Goal: Task Accomplishment & Management: Use online tool/utility

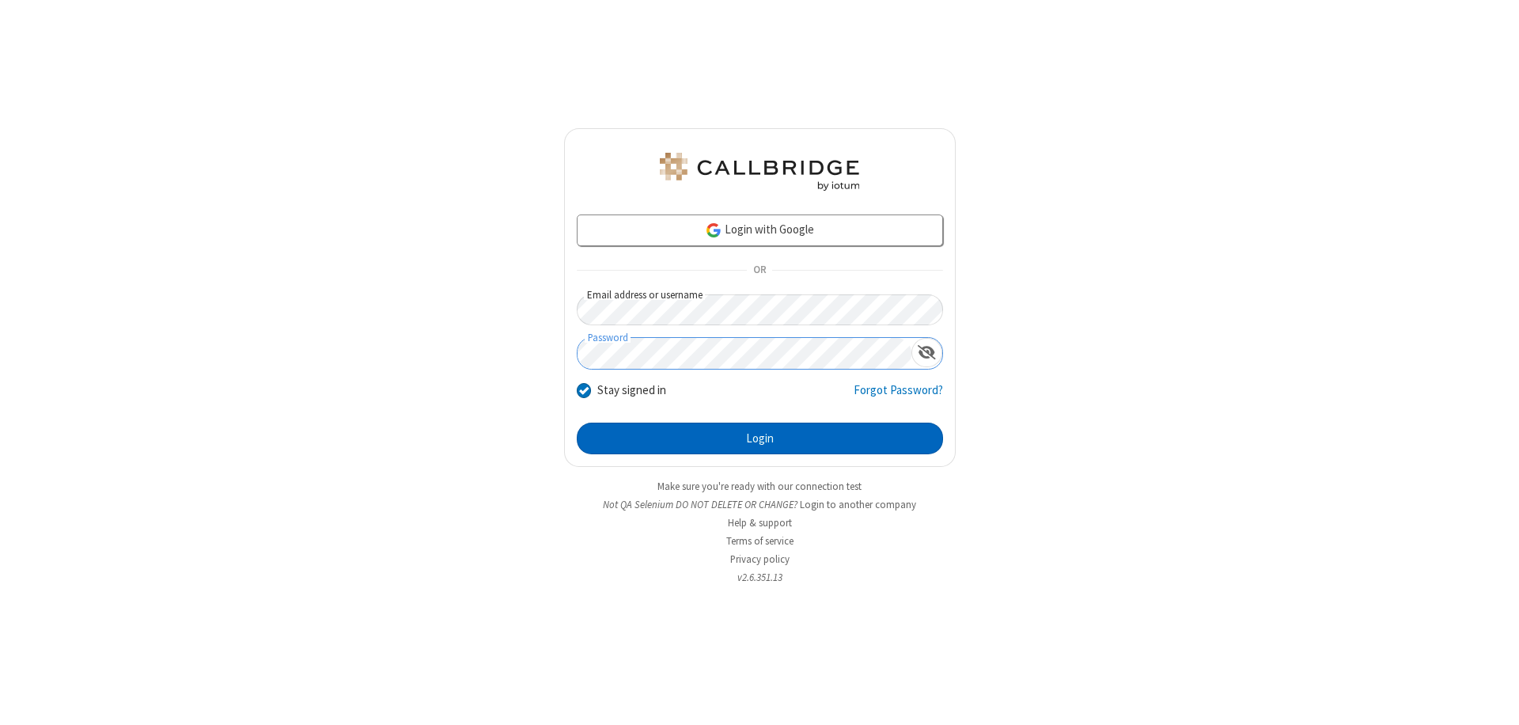
click at [760, 438] on button "Login" at bounding box center [760, 439] width 366 height 32
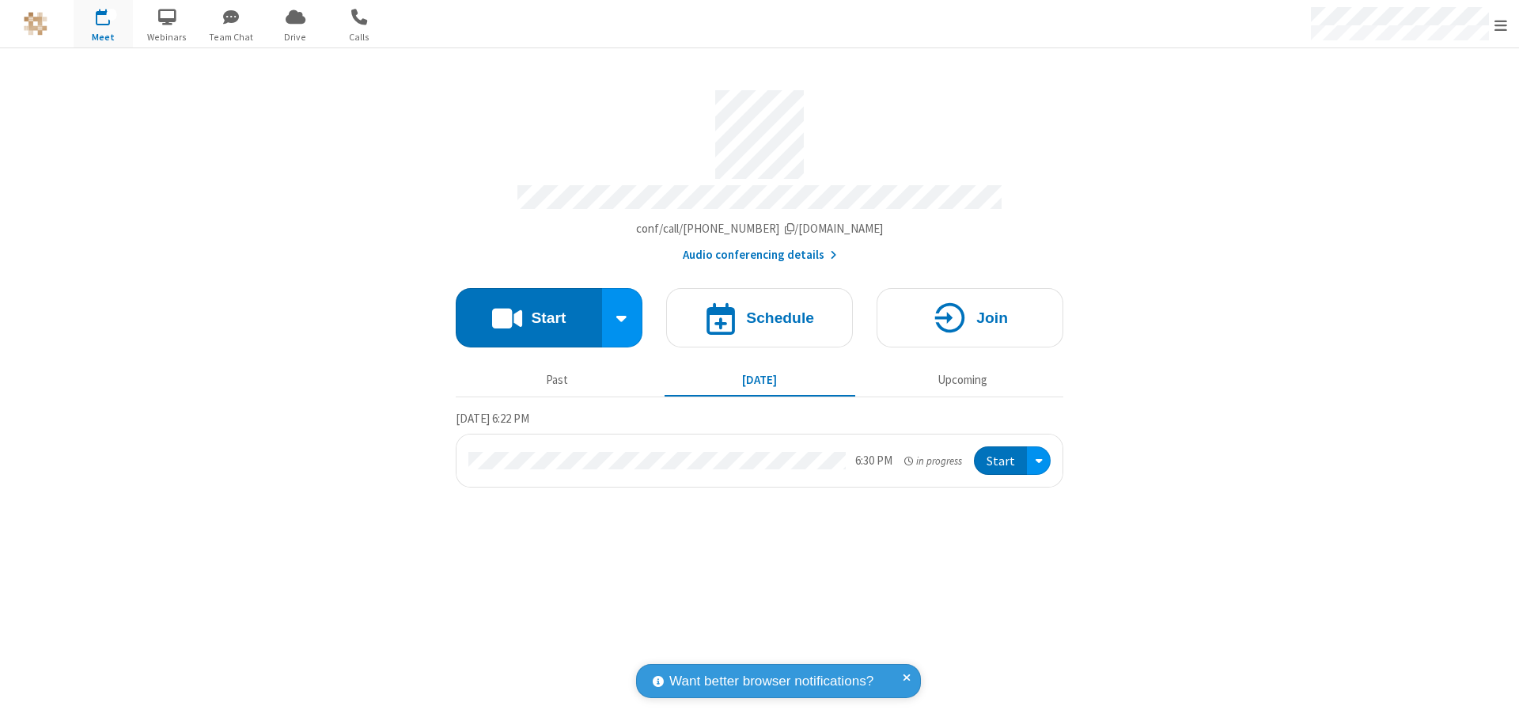
click at [529, 310] on button "Start" at bounding box center [529, 317] width 146 height 59
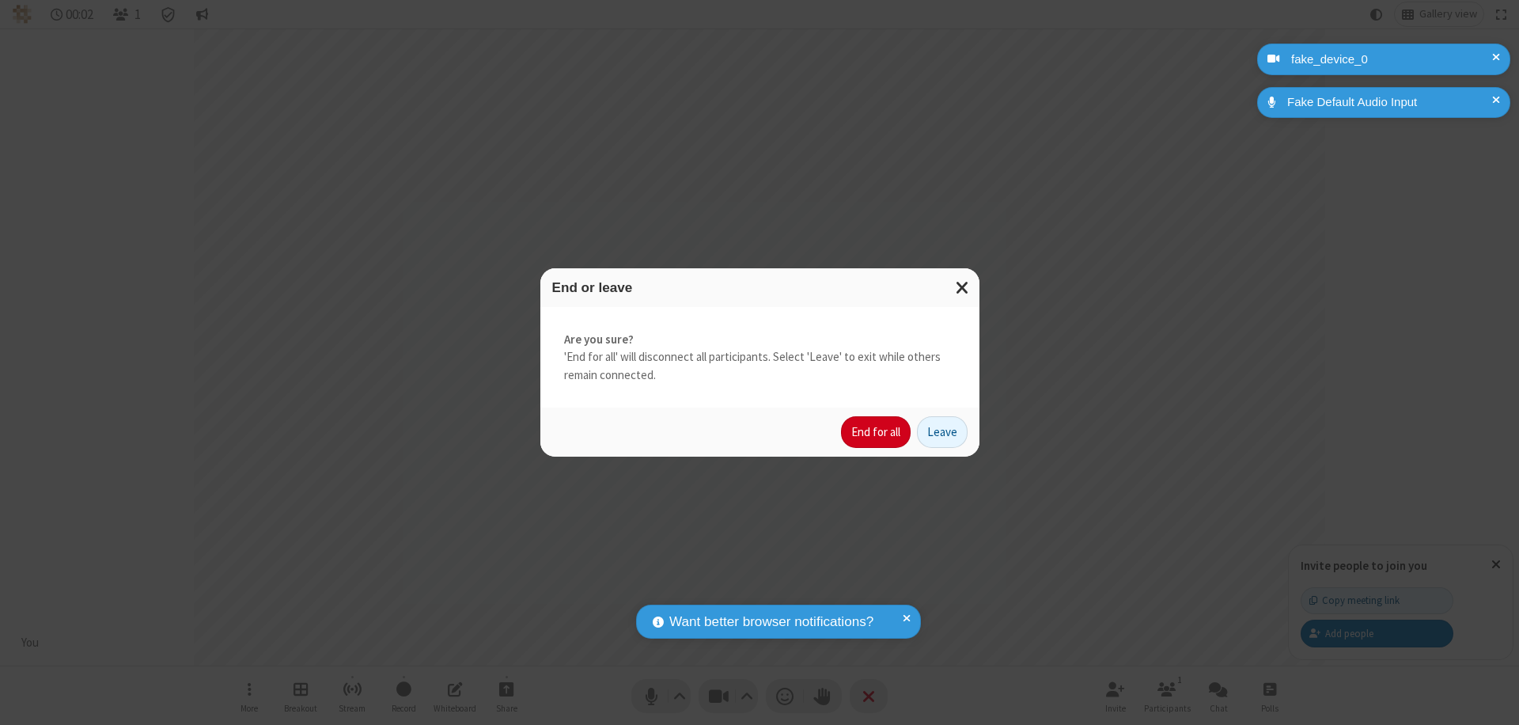
click at [877, 432] on button "End for all" at bounding box center [876, 432] width 70 height 32
